Goal: Complete application form: Complete application form

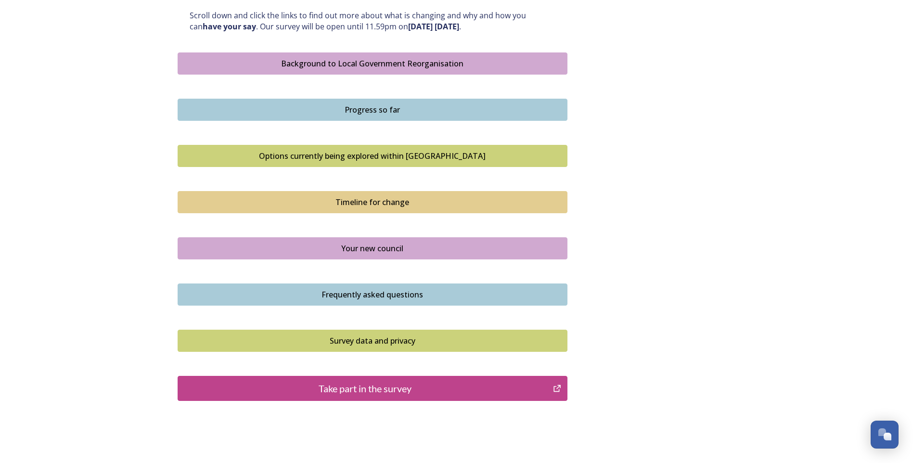
scroll to position [573, 0]
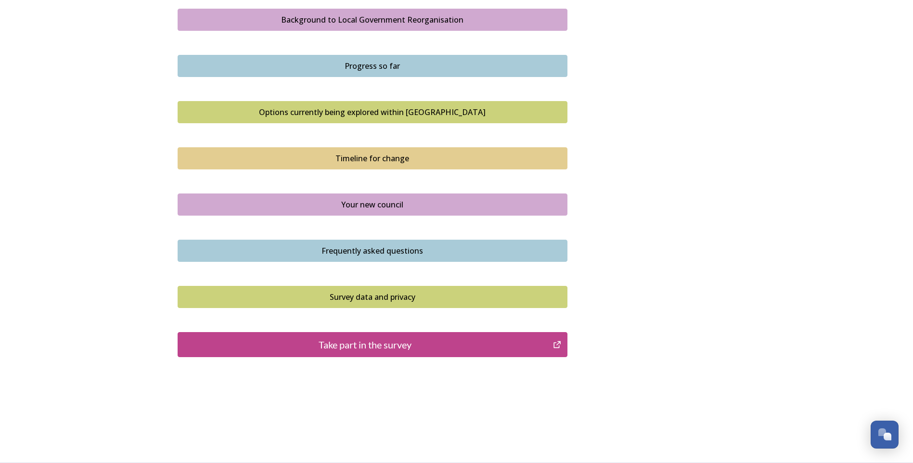
click at [399, 343] on div "Take part in the survey" at bounding box center [365, 344] width 365 height 14
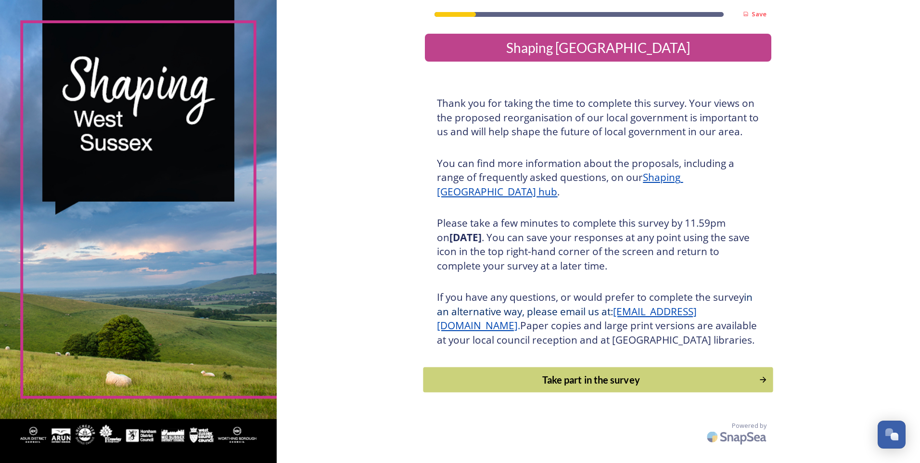
click at [617, 386] on button "Take part in the survey" at bounding box center [599, 380] width 350 height 26
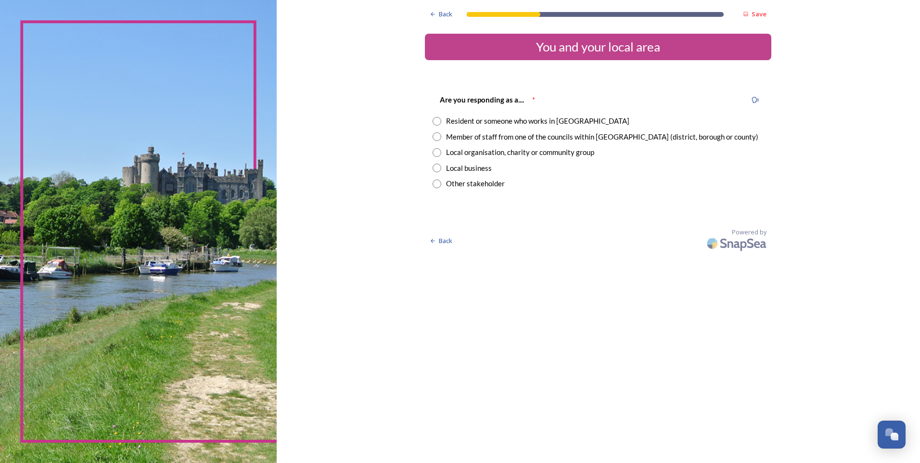
click at [517, 140] on div "Member of staff from one of the councils within West Sussex (district, borough …" at bounding box center [602, 136] width 312 height 11
radio input "true"
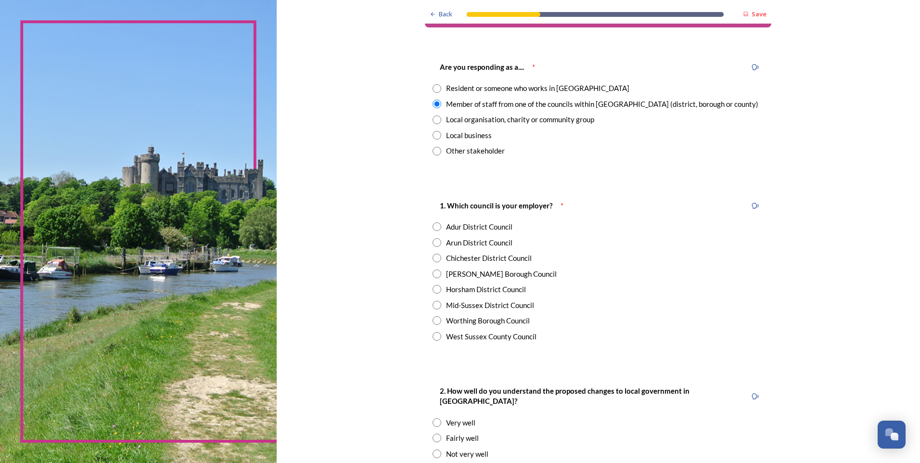
scroll to position [48, 0]
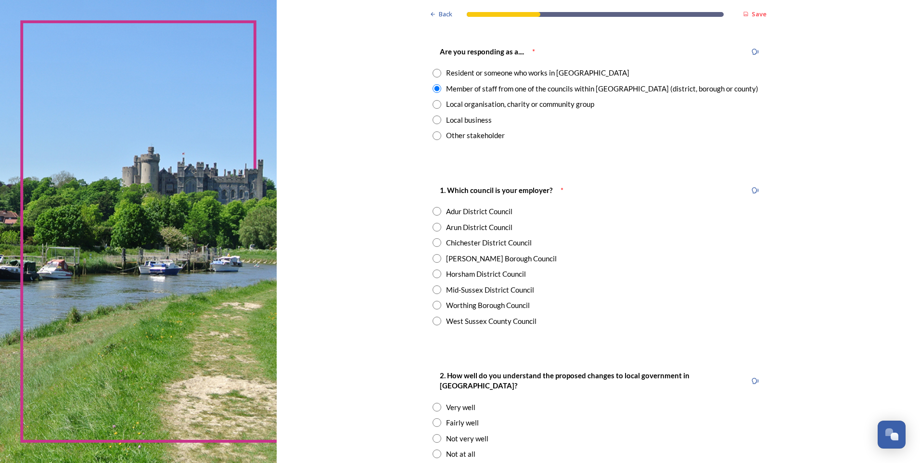
click at [487, 303] on div "Worthing Borough Council" at bounding box center [488, 305] width 84 height 11
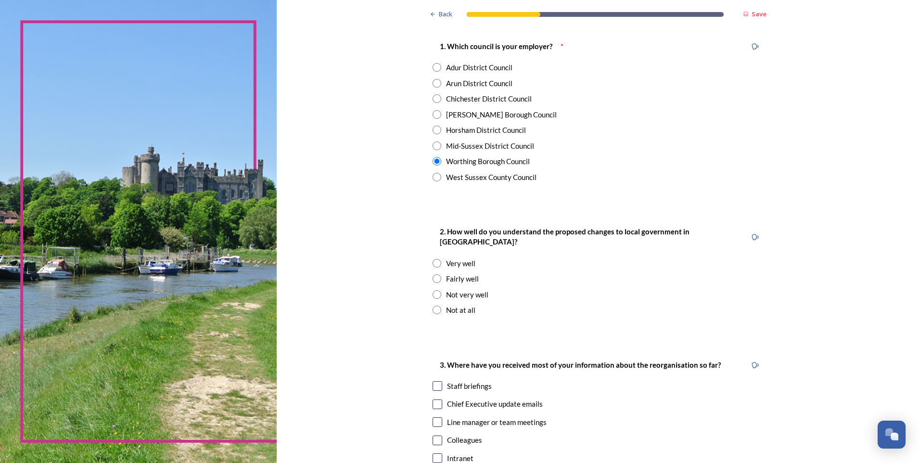
scroll to position [193, 0]
click at [478, 178] on div "West Sussex County Council" at bounding box center [491, 176] width 91 height 11
radio input "false"
radio input "true"
click at [457, 273] on div "Fairly well" at bounding box center [462, 278] width 33 height 11
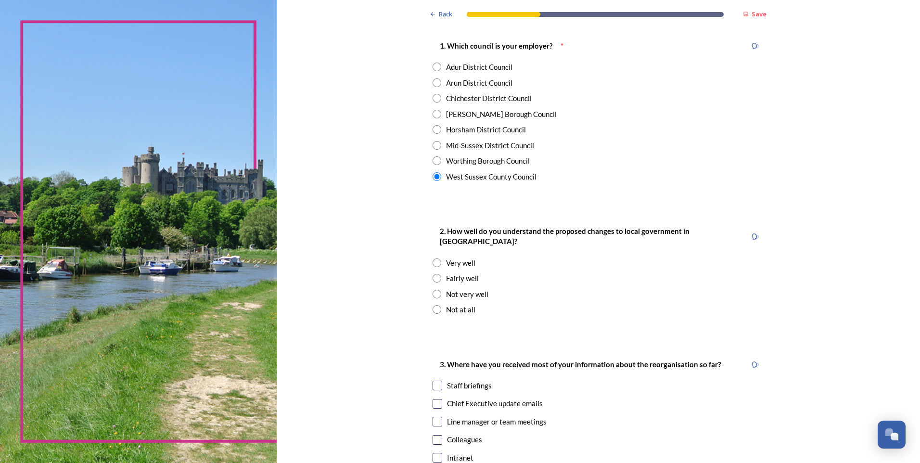
radio input "true"
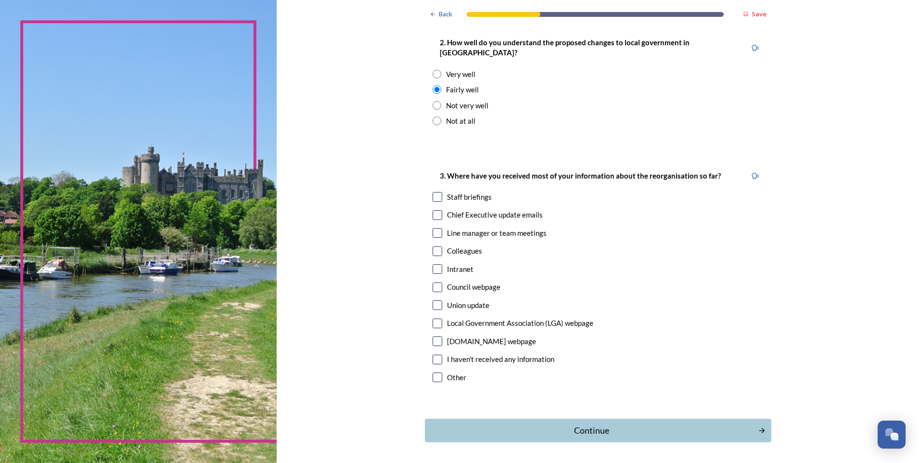
scroll to position [385, 0]
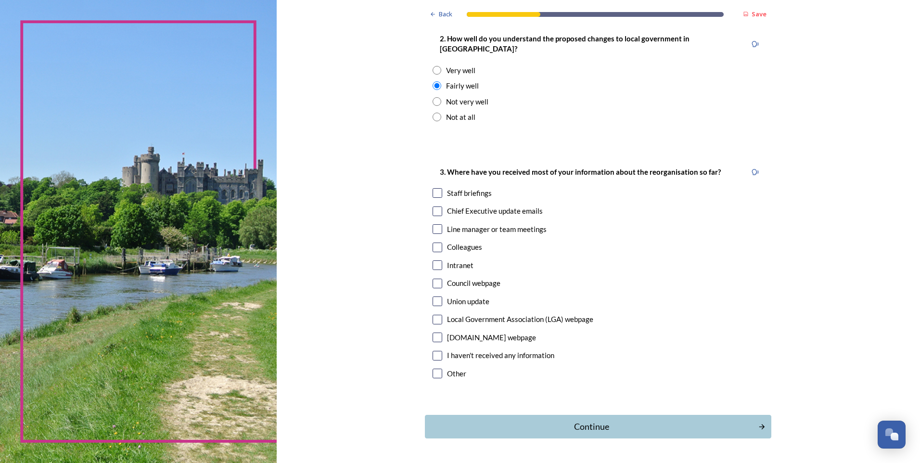
click at [435, 279] on input "checkbox" at bounding box center [438, 284] width 10 height 10
checkbox input "true"
click at [520, 420] on div "Continue" at bounding box center [592, 426] width 326 height 13
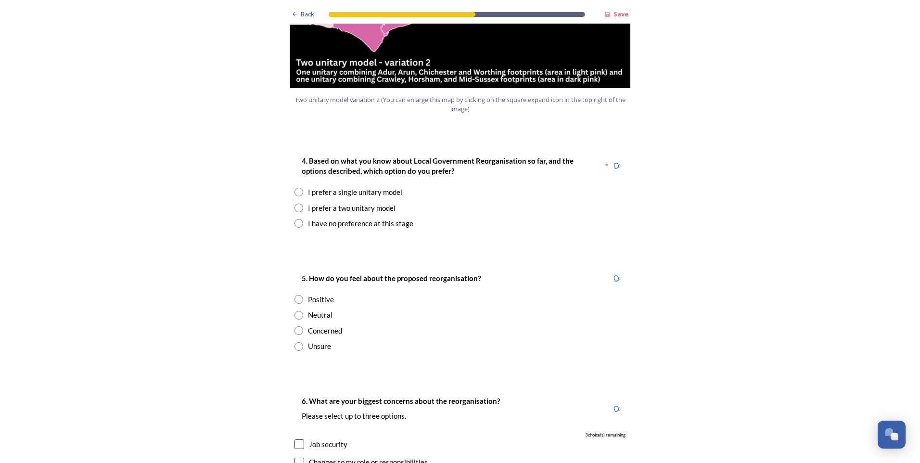
scroll to position [1204, 0]
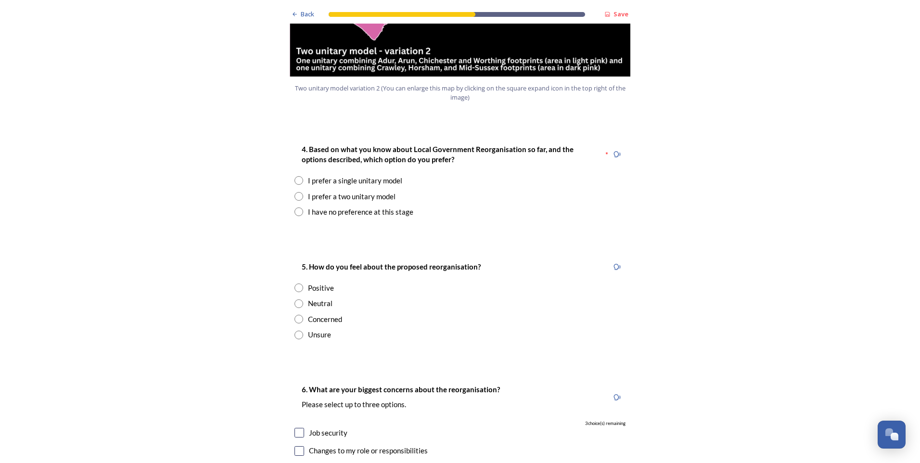
click at [347, 207] on div "I have no preference at this stage" at bounding box center [360, 212] width 105 height 11
radio input "true"
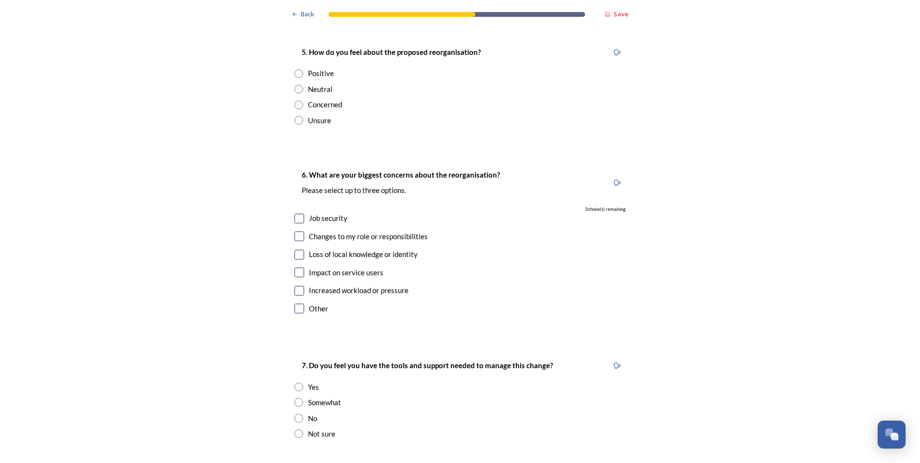
scroll to position [1637, 0]
